Goal: Information Seeking & Learning: Learn about a topic

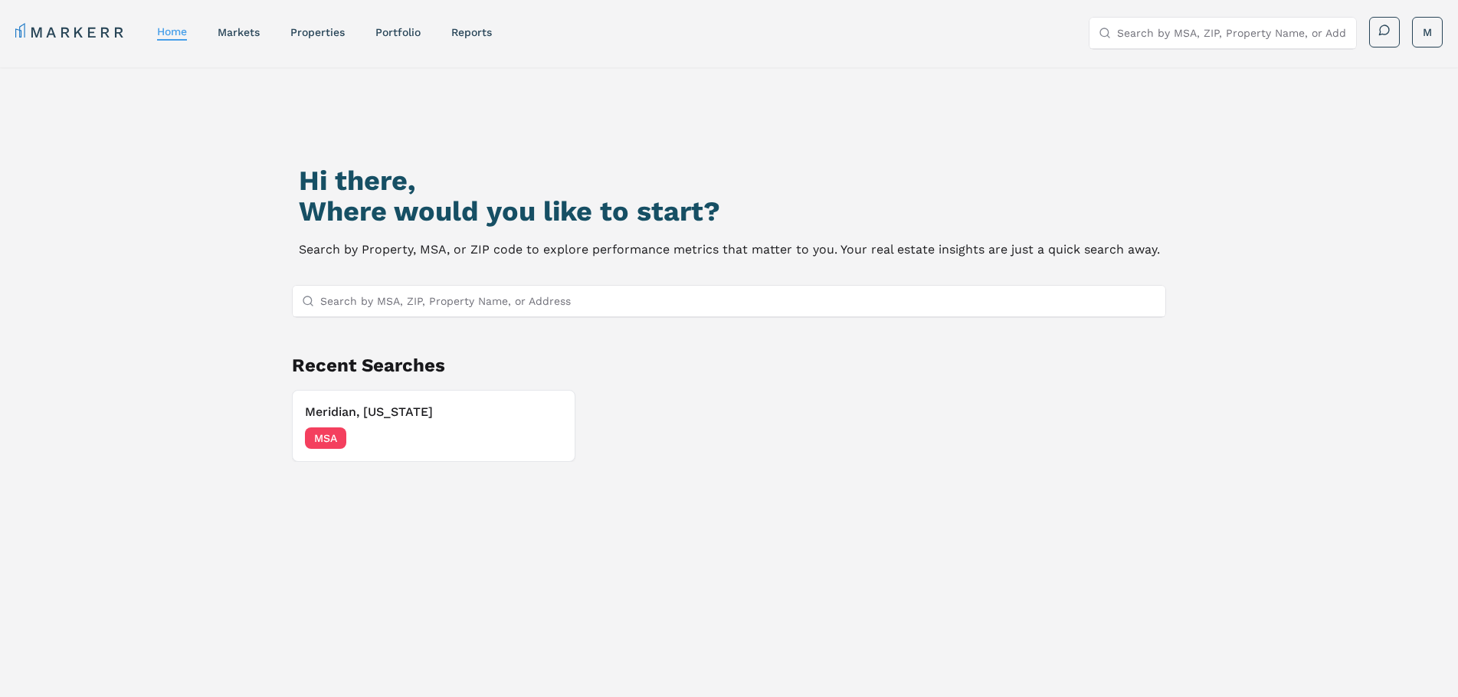
click at [475, 307] on input "Search by MSA, ZIP, Property Name, or Address" at bounding box center [737, 301] width 835 height 31
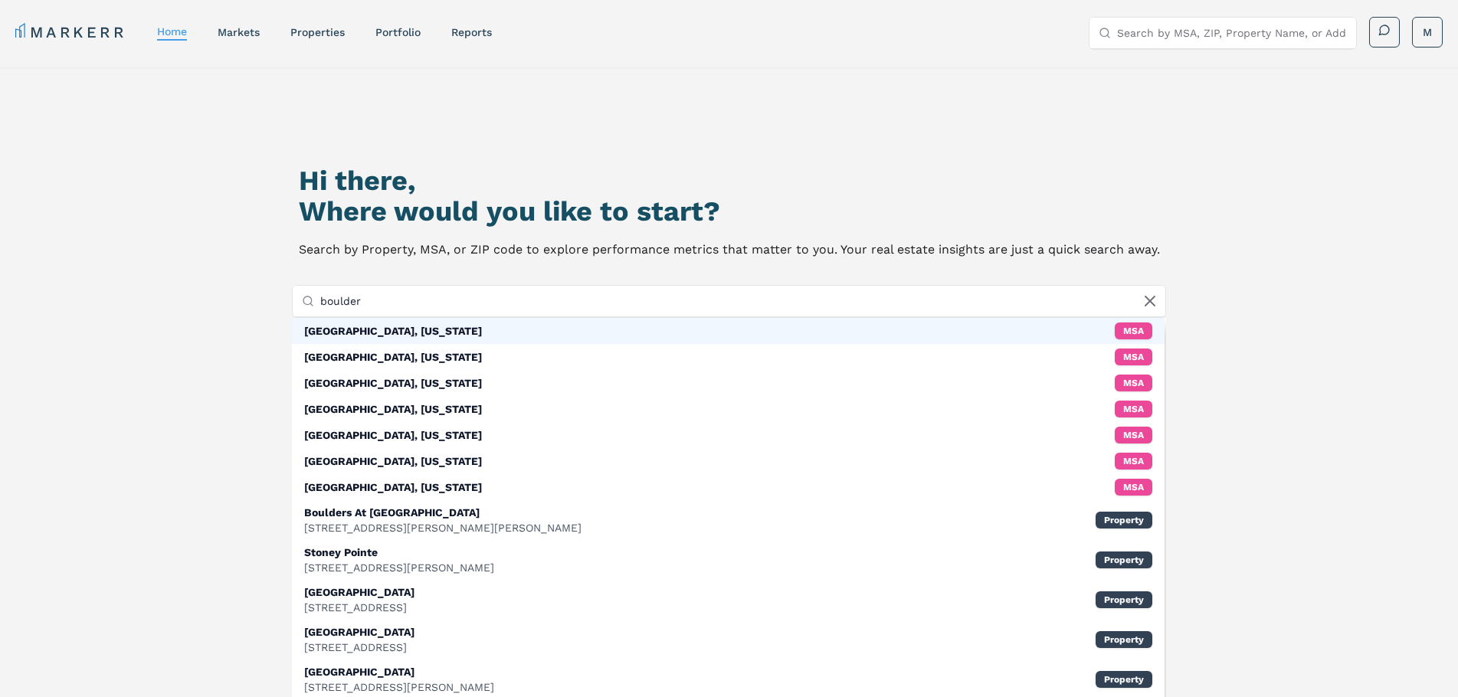
type input "boulder"
click at [464, 330] on div "[GEOGRAPHIC_DATA], [US_STATE] MSA" at bounding box center [728, 331] width 872 height 26
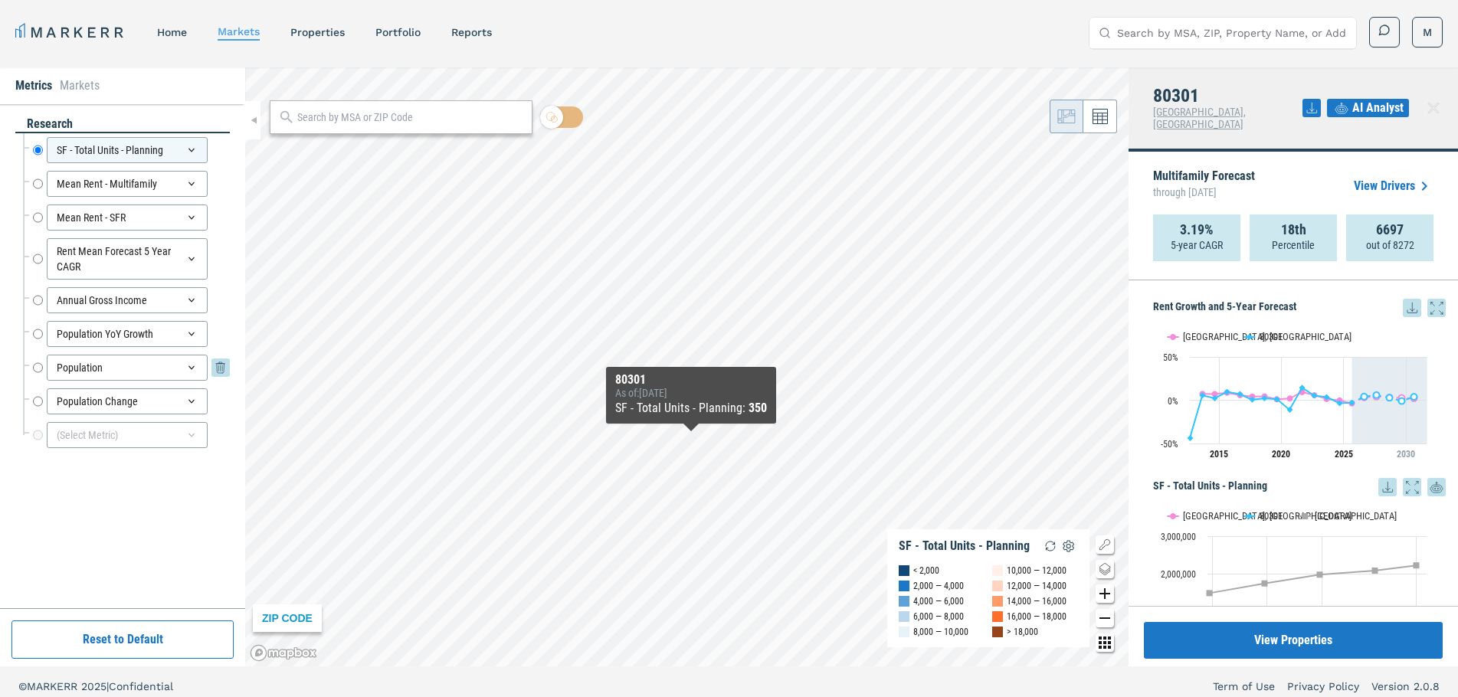
click at [191, 366] on icon at bounding box center [191, 368] width 12 height 12
click at [191, 366] on div "Population" at bounding box center [127, 368] width 161 height 26
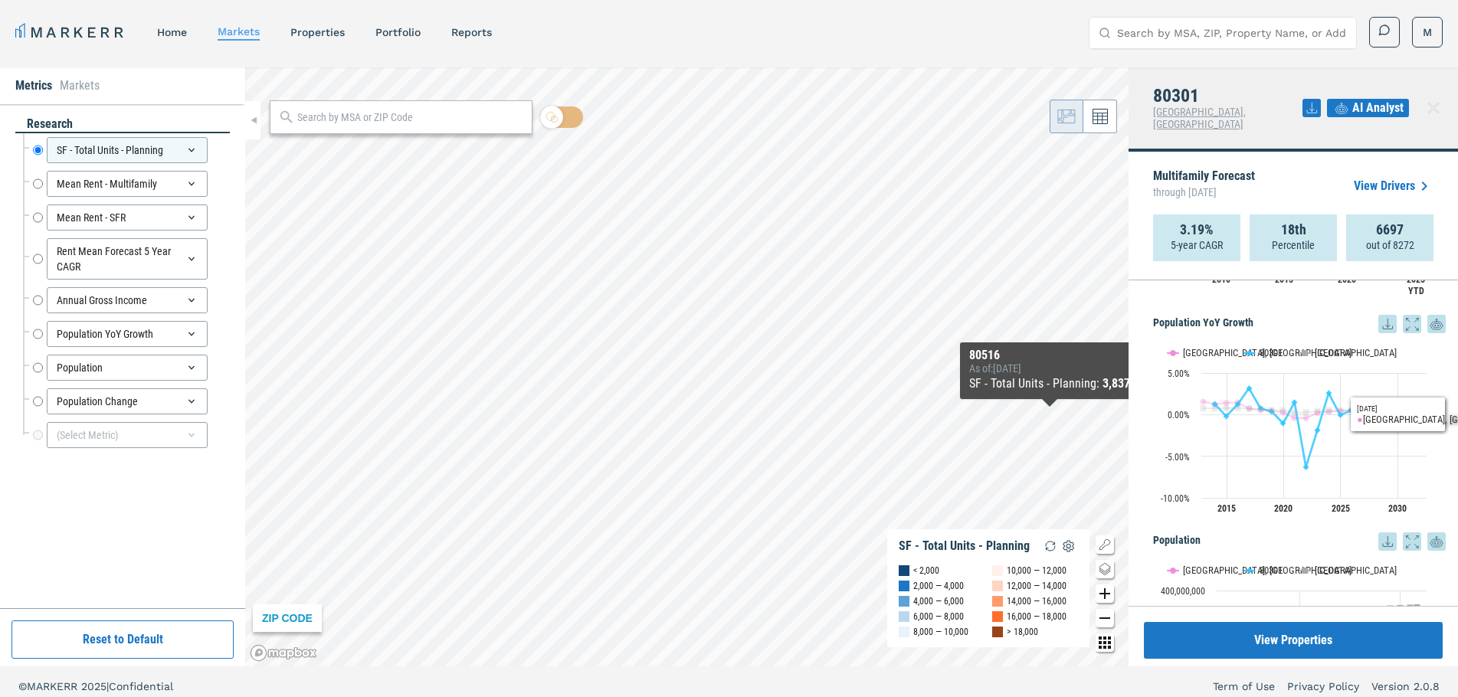
scroll to position [1252, 0]
click at [1255, 339] on rect "Interactive chart" at bounding box center [1293, 429] width 281 height 192
click at [1269, 355] on button "Show 80301" at bounding box center [1265, 360] width 40 height 11
click at [1312, 346] on button "Show USA" at bounding box center [1316, 351] width 32 height 11
click at [1319, 346] on button "Show USA" at bounding box center [1316, 351] width 32 height 11
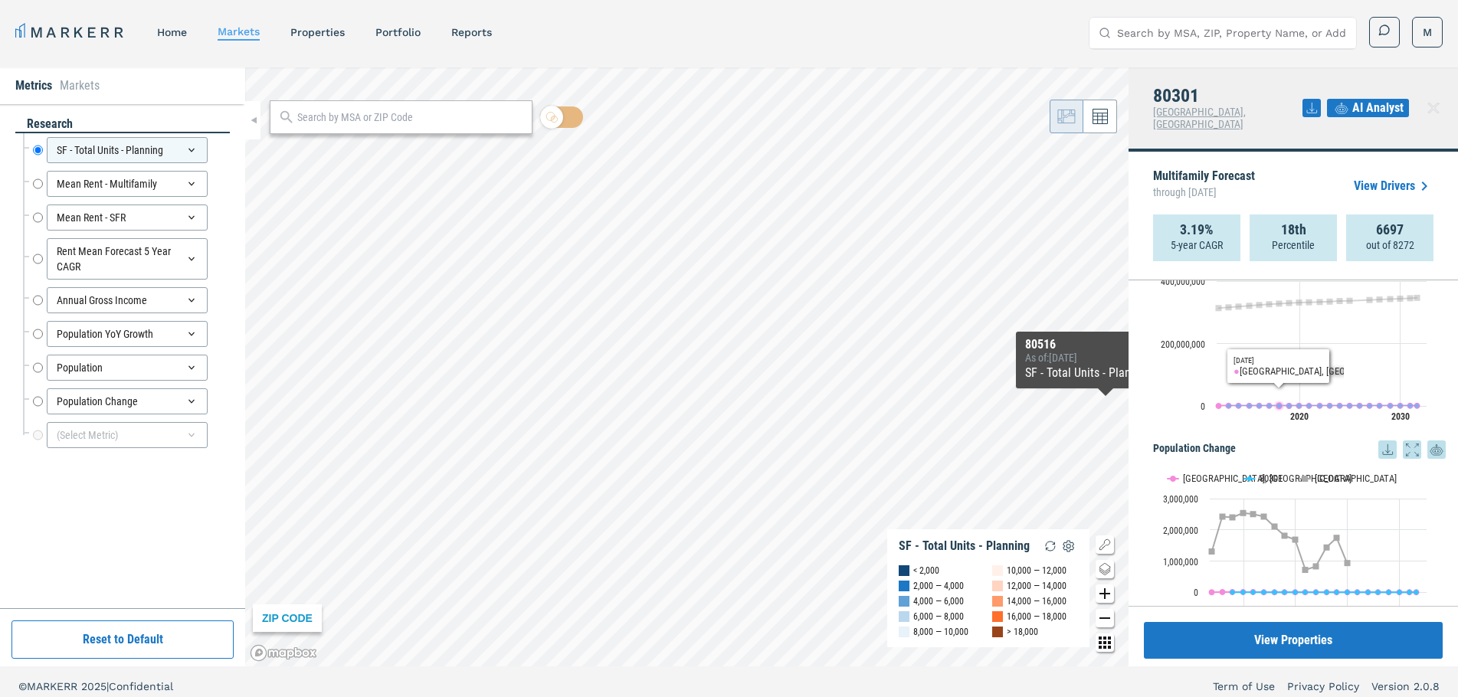
scroll to position [1562, 0]
click at [1202, 440] on h5 "Population Change" at bounding box center [1299, 449] width 293 height 18
click at [1226, 440] on h5 "Population Change" at bounding box center [1299, 449] width 293 height 18
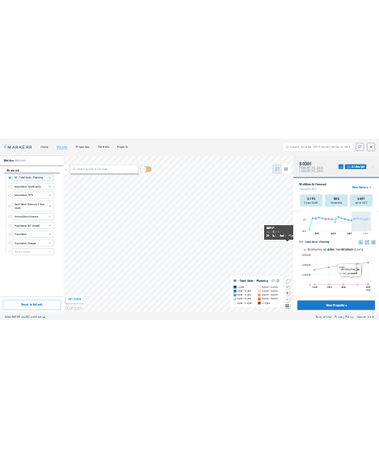
scroll to position [0, 0]
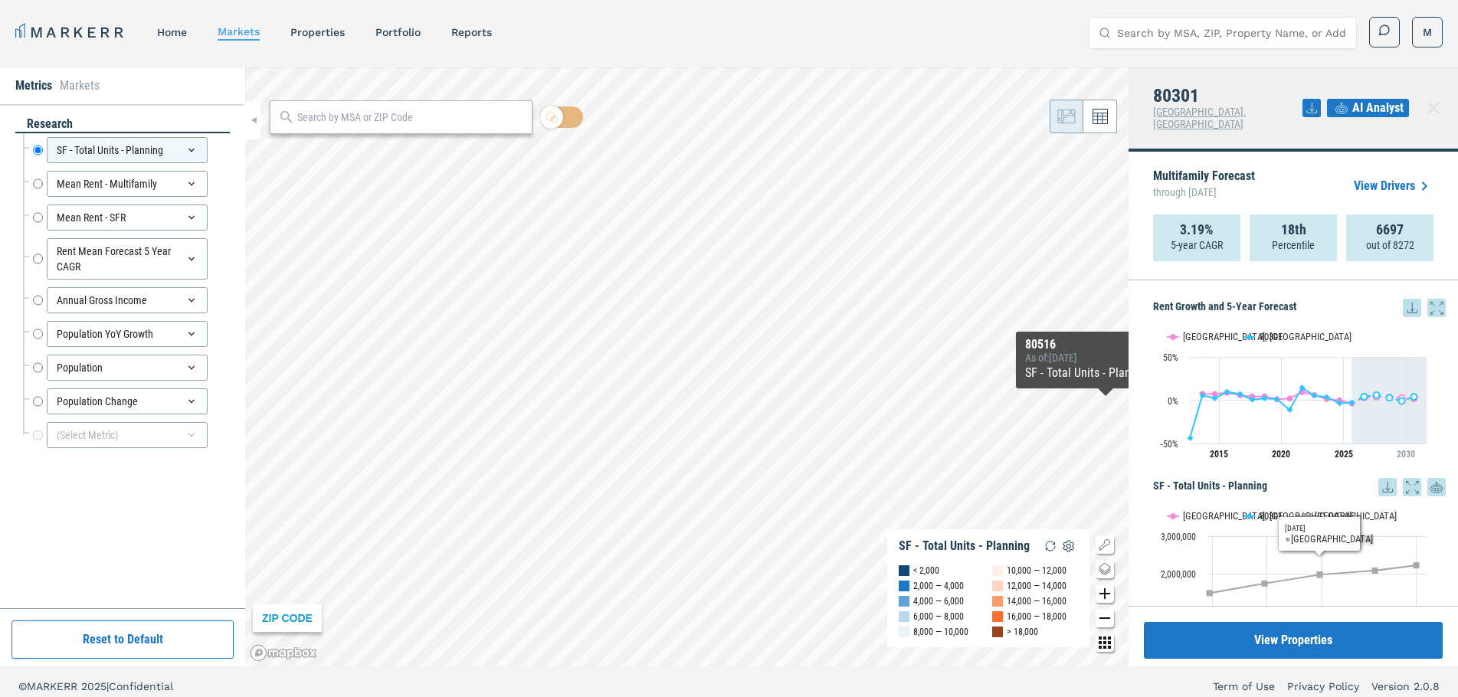
click at [1163, 299] on h5 "Rent Growth and 5-Year Forecast" at bounding box center [1299, 308] width 293 height 18
drag, startPoint x: 1163, startPoint y: 294, endPoint x: 1268, endPoint y: 287, distance: 106.0
click at [1173, 299] on h5 "Rent Growth and 5-Year Forecast" at bounding box center [1299, 308] width 293 height 18
click at [1285, 300] on h5 "Rent Growth and 5-Year Forecast" at bounding box center [1299, 308] width 293 height 18
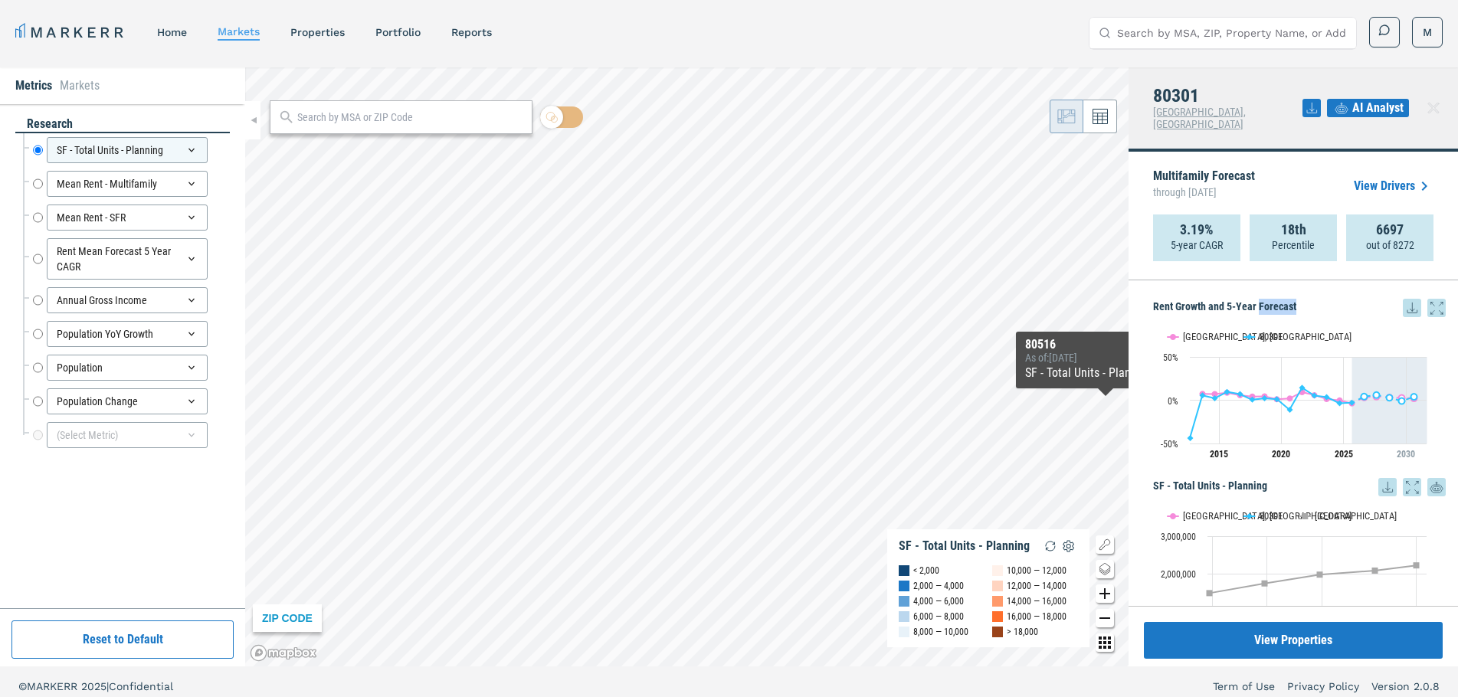
click at [1285, 300] on h5 "Rent Growth and 5-Year Forecast" at bounding box center [1299, 308] width 293 height 18
click at [1236, 302] on h5 "Rent Growth and 5-Year Forecast" at bounding box center [1299, 308] width 293 height 18
